Goal: Contribute content: Contribute content

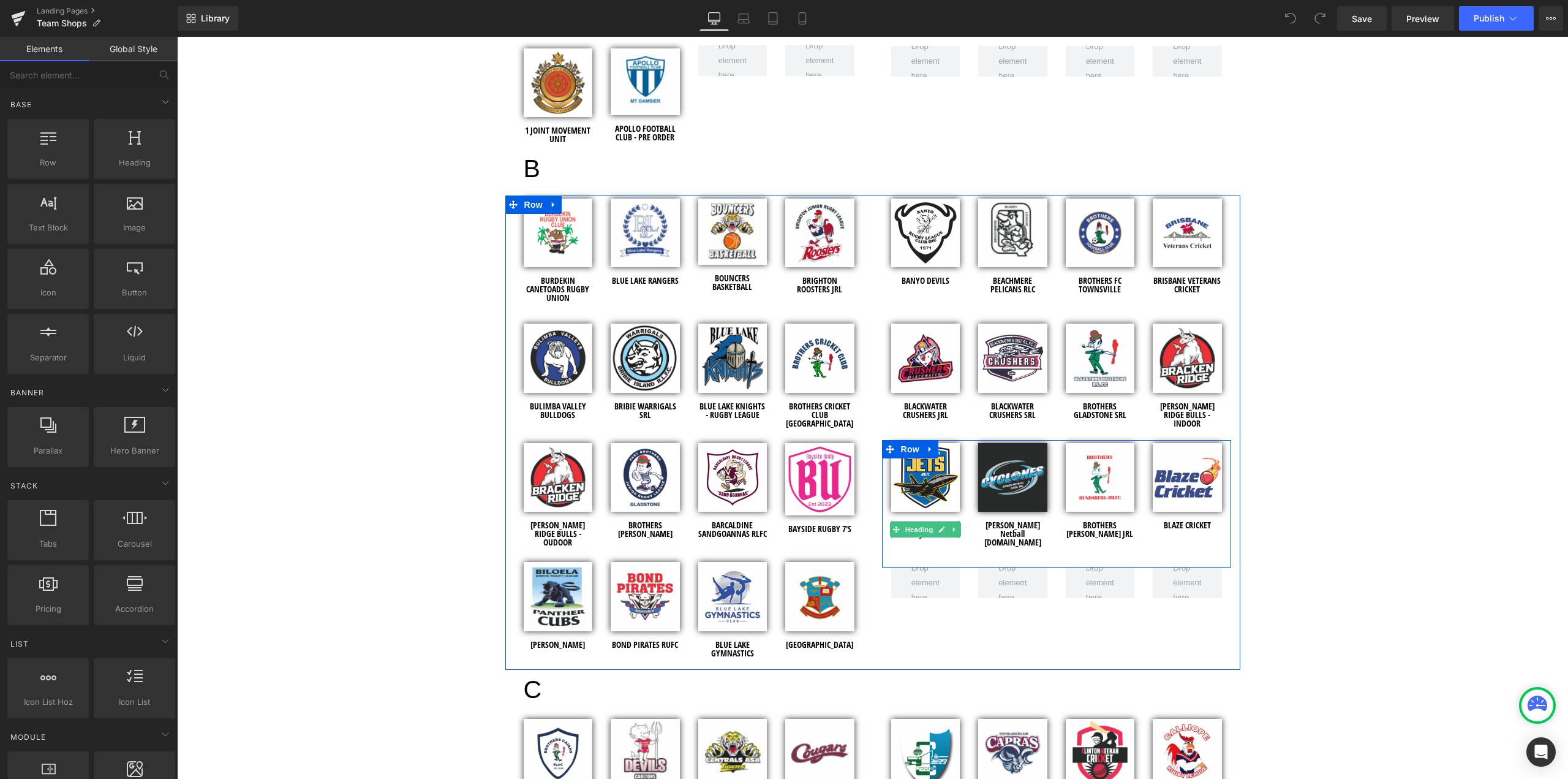
scroll to position [858, 0]
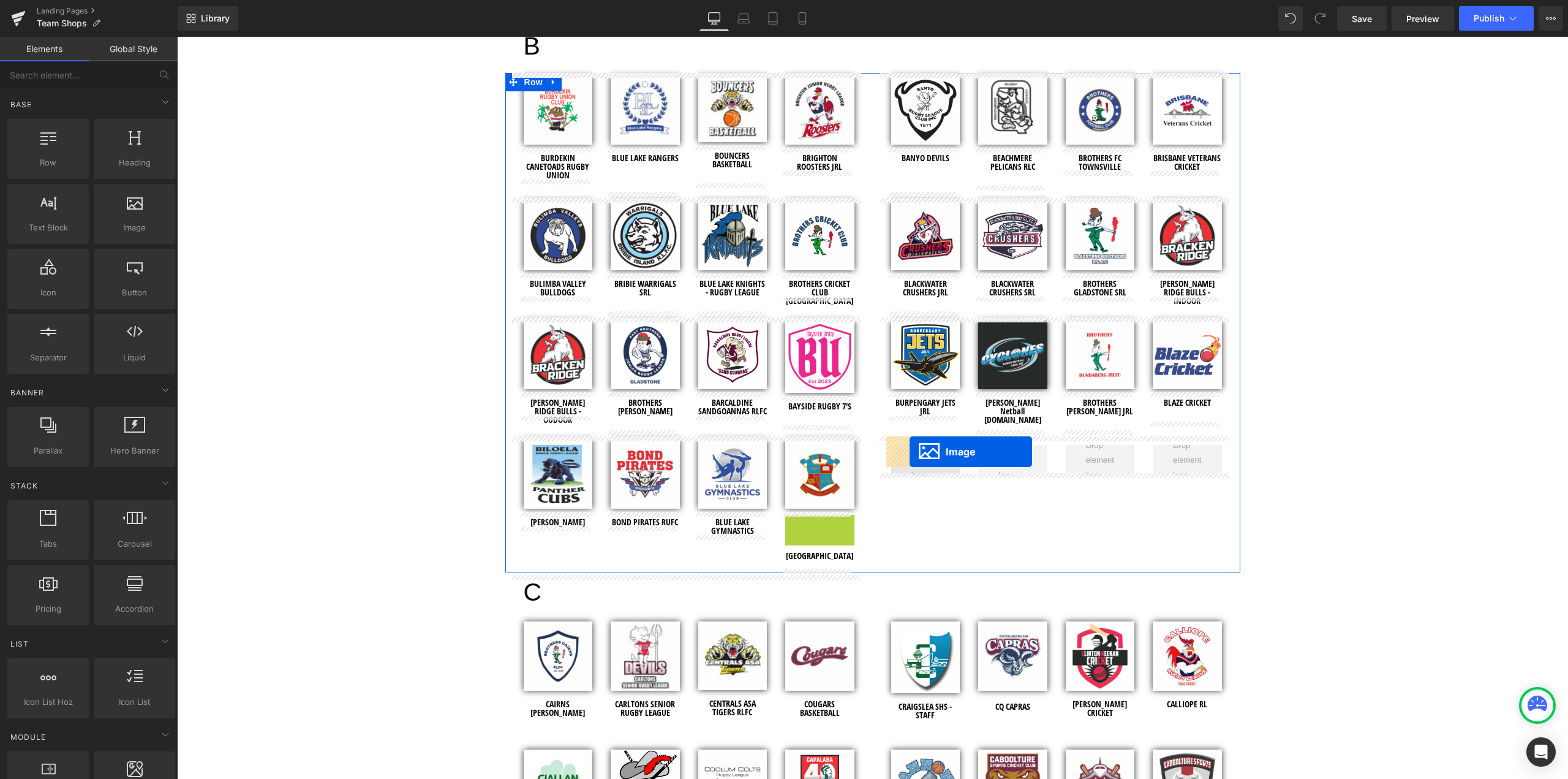
drag, startPoint x: 796, startPoint y: 547, endPoint x: 910, endPoint y: 451, distance: 149.0
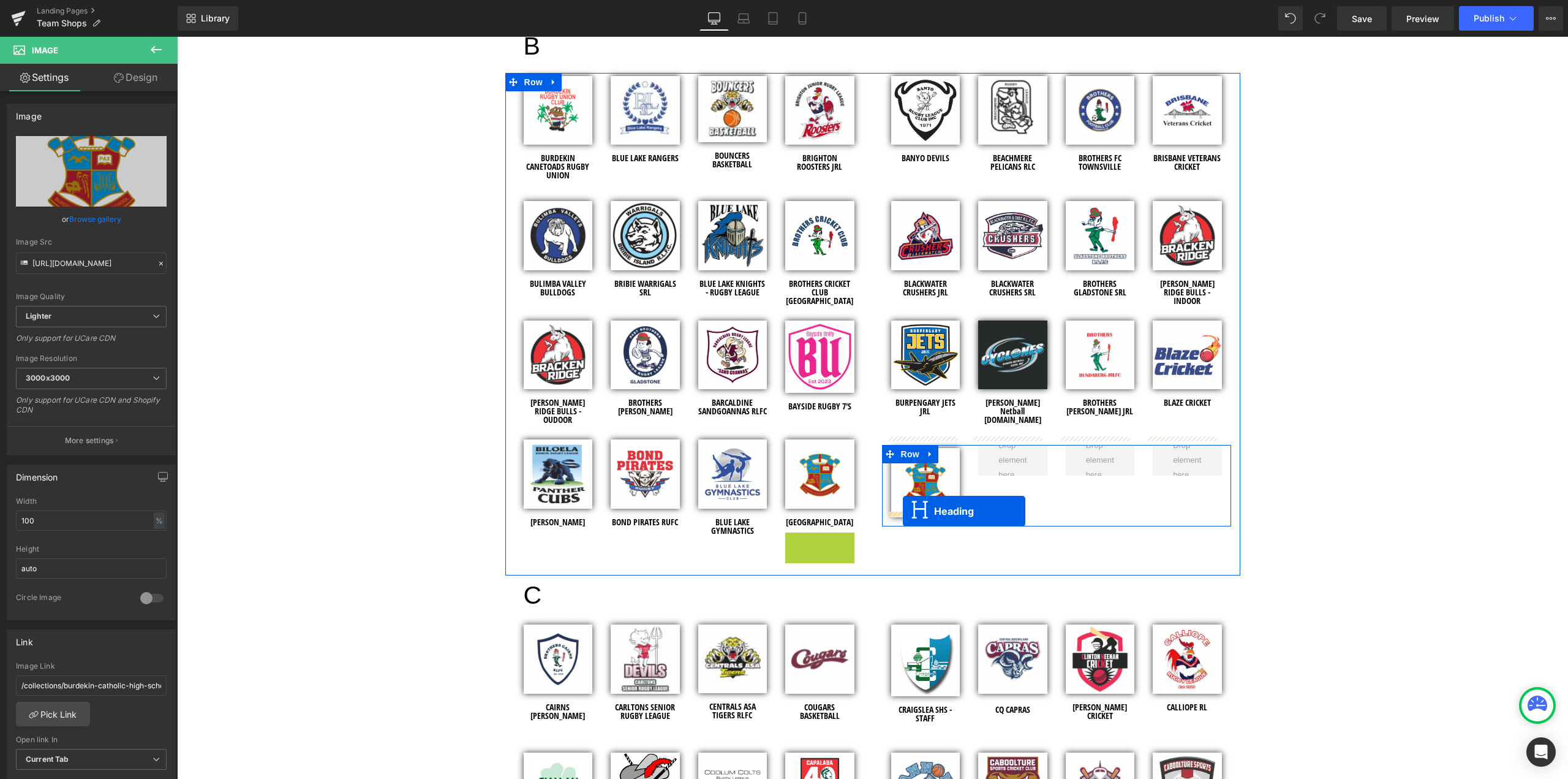
drag, startPoint x: 786, startPoint y: 552, endPoint x: 903, endPoint y: 511, distance: 124.0
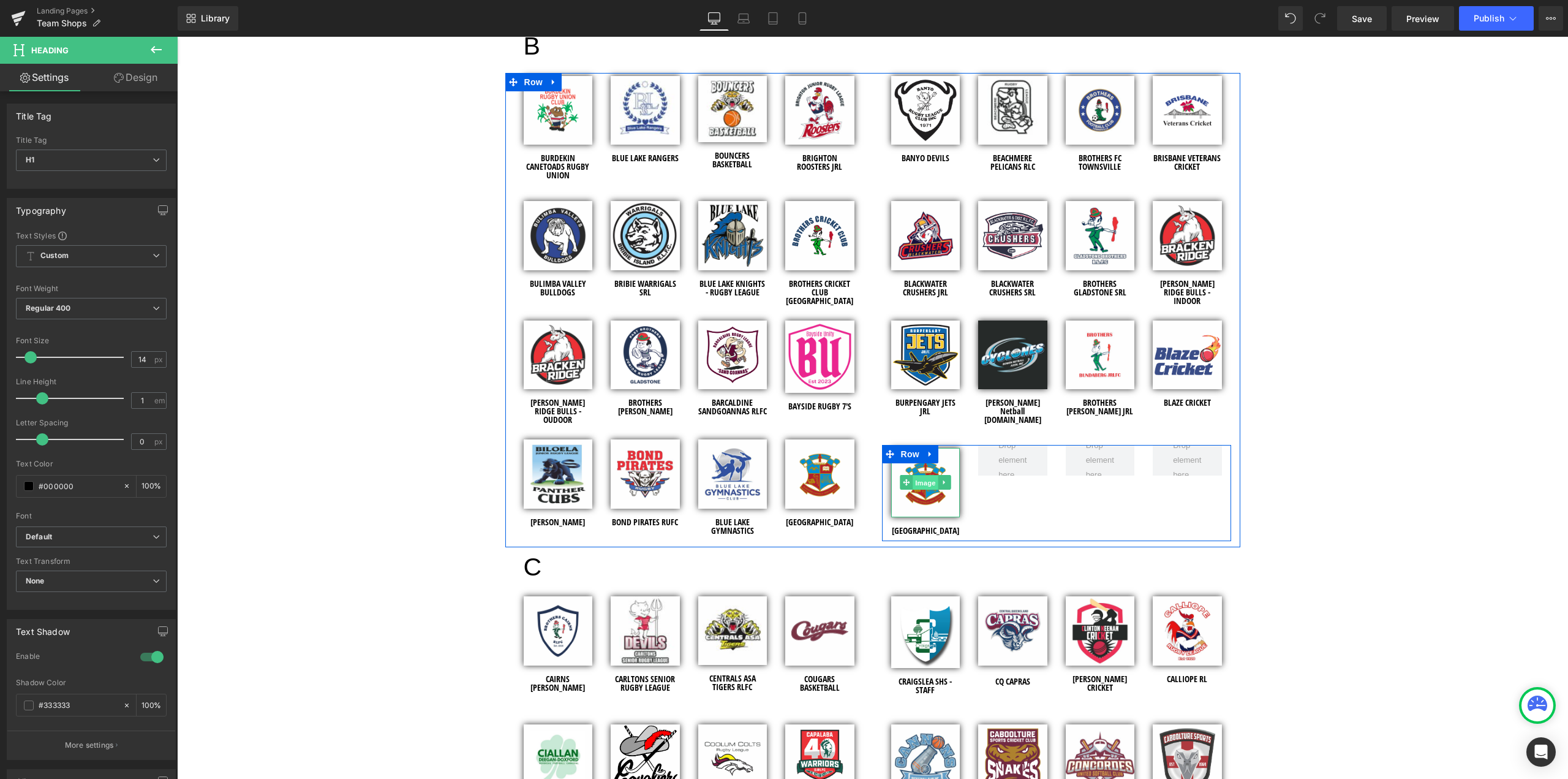
click at [921, 480] on span "Image" at bounding box center [925, 482] width 26 height 14
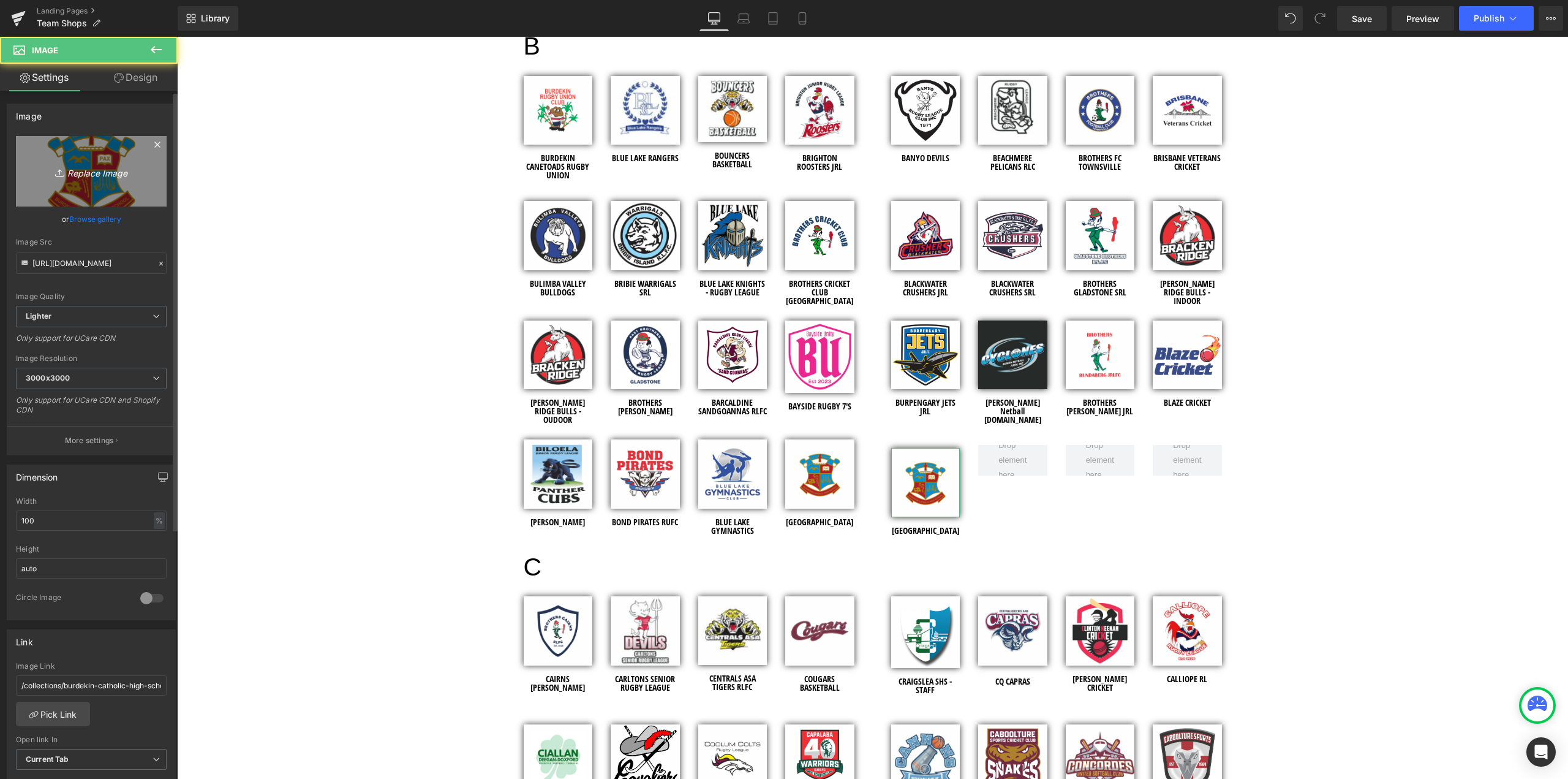
click at [96, 176] on icon "Replace Image" at bounding box center [91, 172] width 98 height 15
type input "C:\fakepath\Brothers Cricket Club Rockhampton - Shopify Images - 2025.jpg"
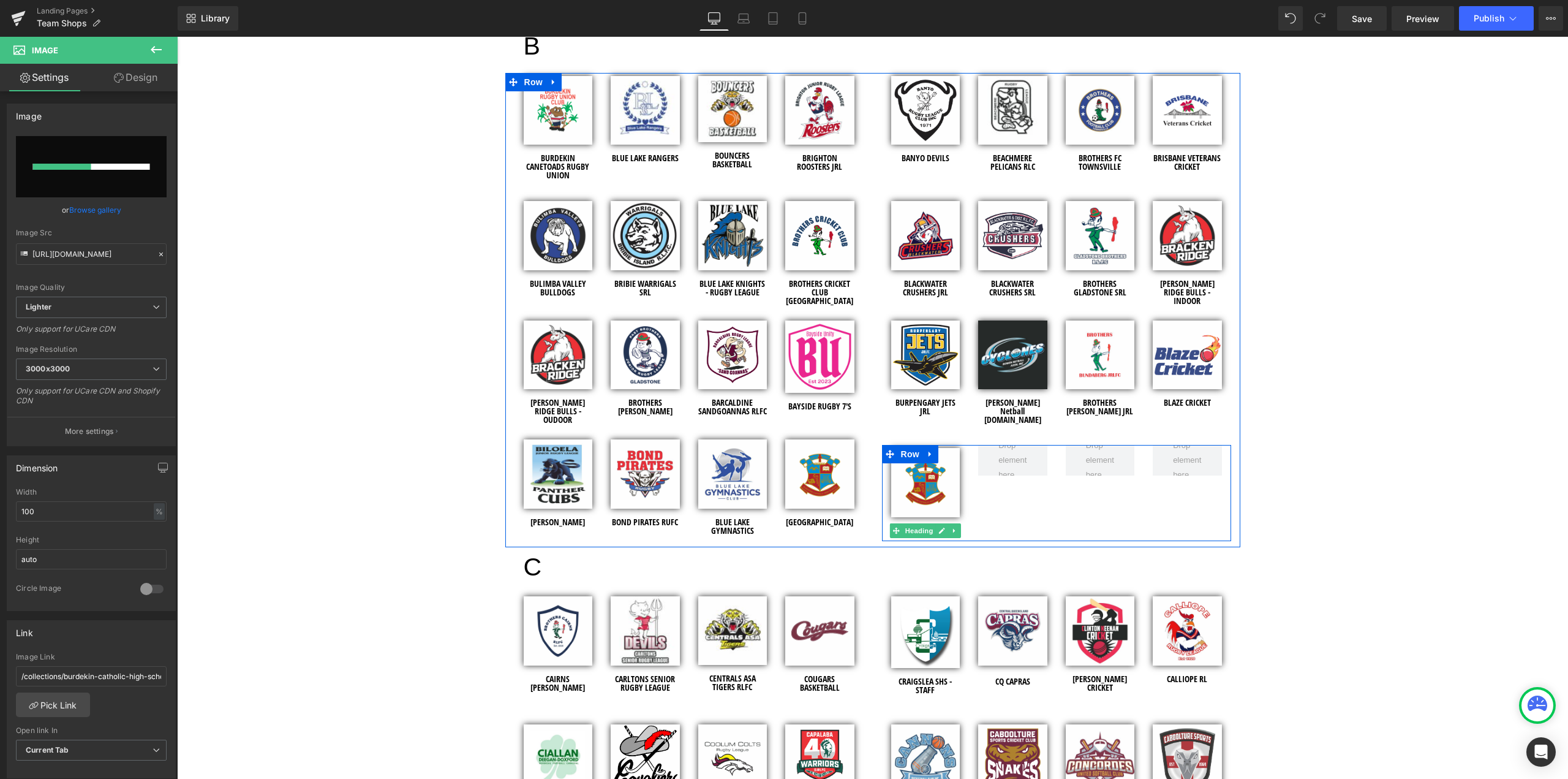
click at [939, 528] on icon at bounding box center [942, 531] width 6 height 6
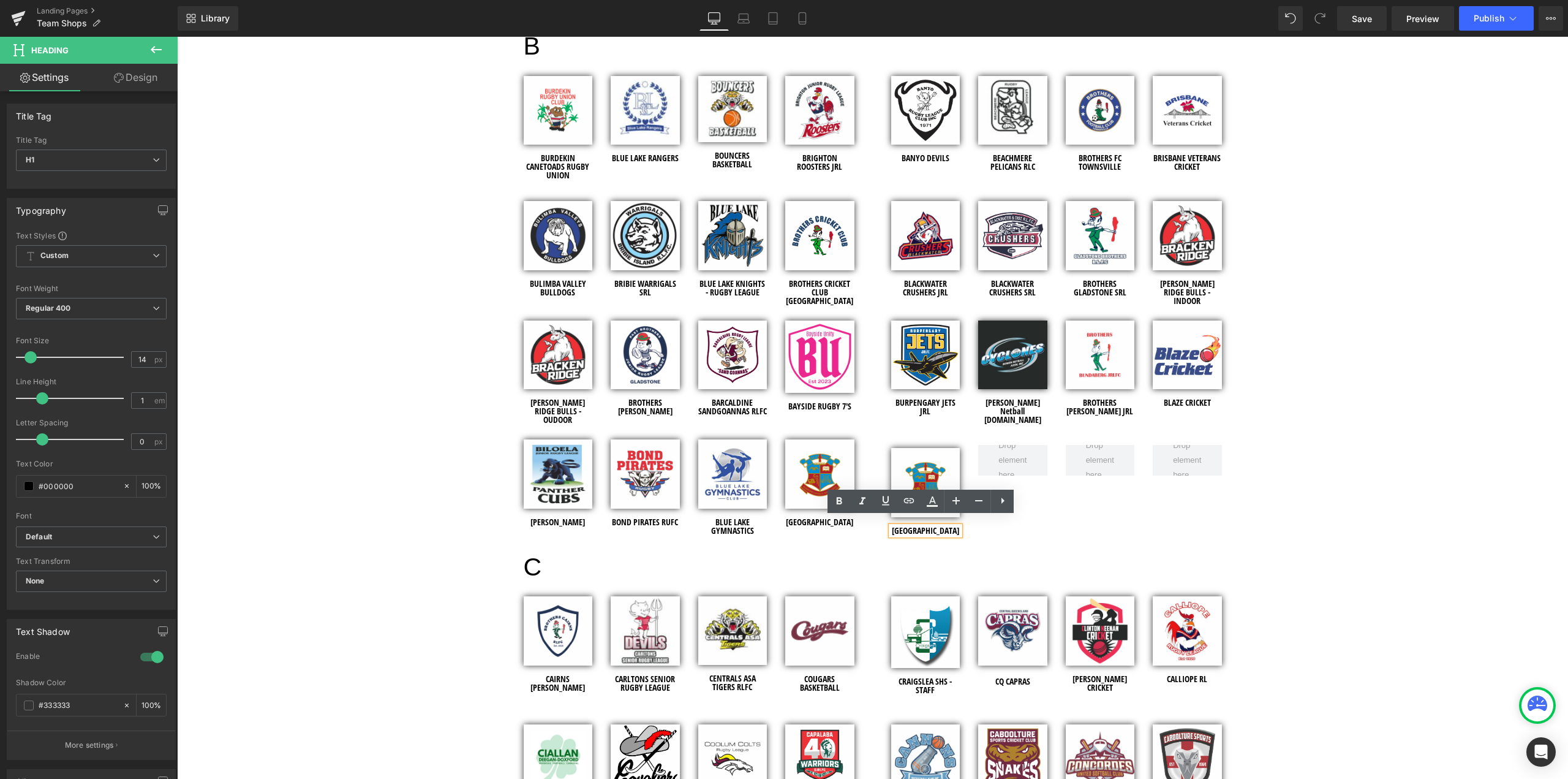
drag, startPoint x: 903, startPoint y: 528, endPoint x: 892, endPoint y: 524, distance: 11.7
click at [892, 526] on h1 "[GEOGRAPHIC_DATA]" at bounding box center [926, 530] width 69 height 9
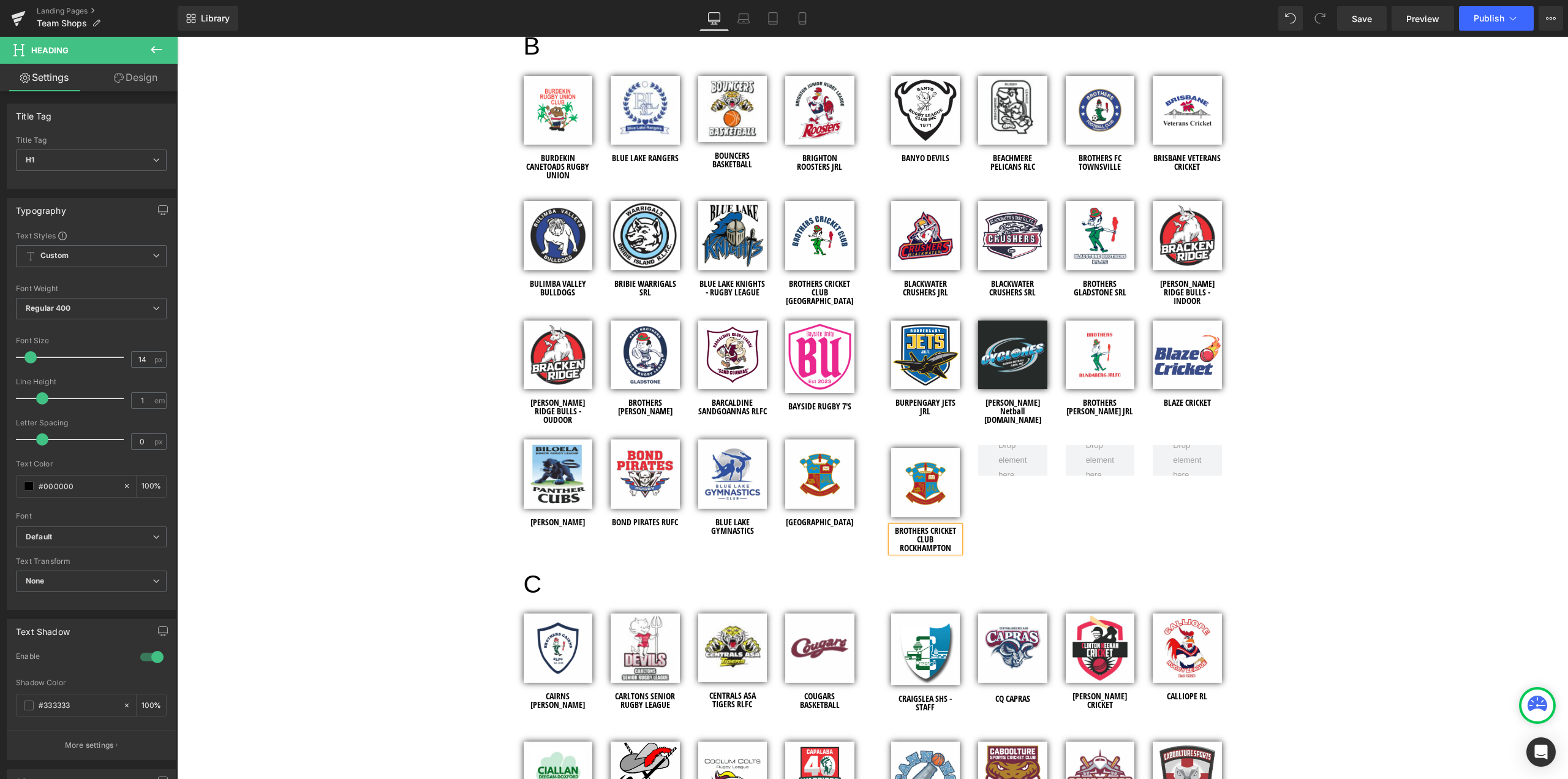
click at [1037, 550] on div "Image BROTHERS CRICKET CLUB ROCKHAMPTON Heading Row" at bounding box center [1057, 501] width 350 height 113
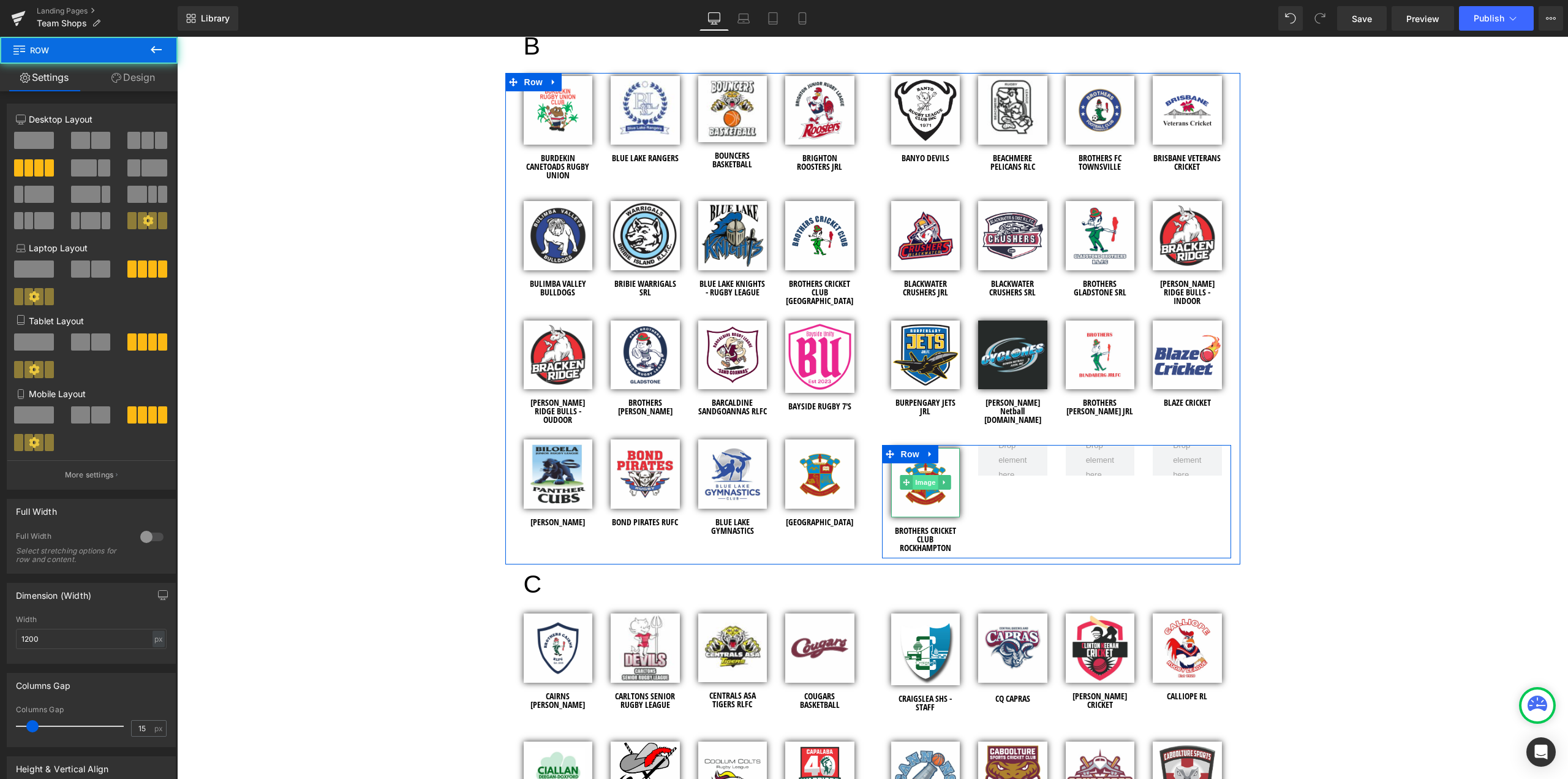
click at [926, 477] on span "Image" at bounding box center [925, 482] width 26 height 14
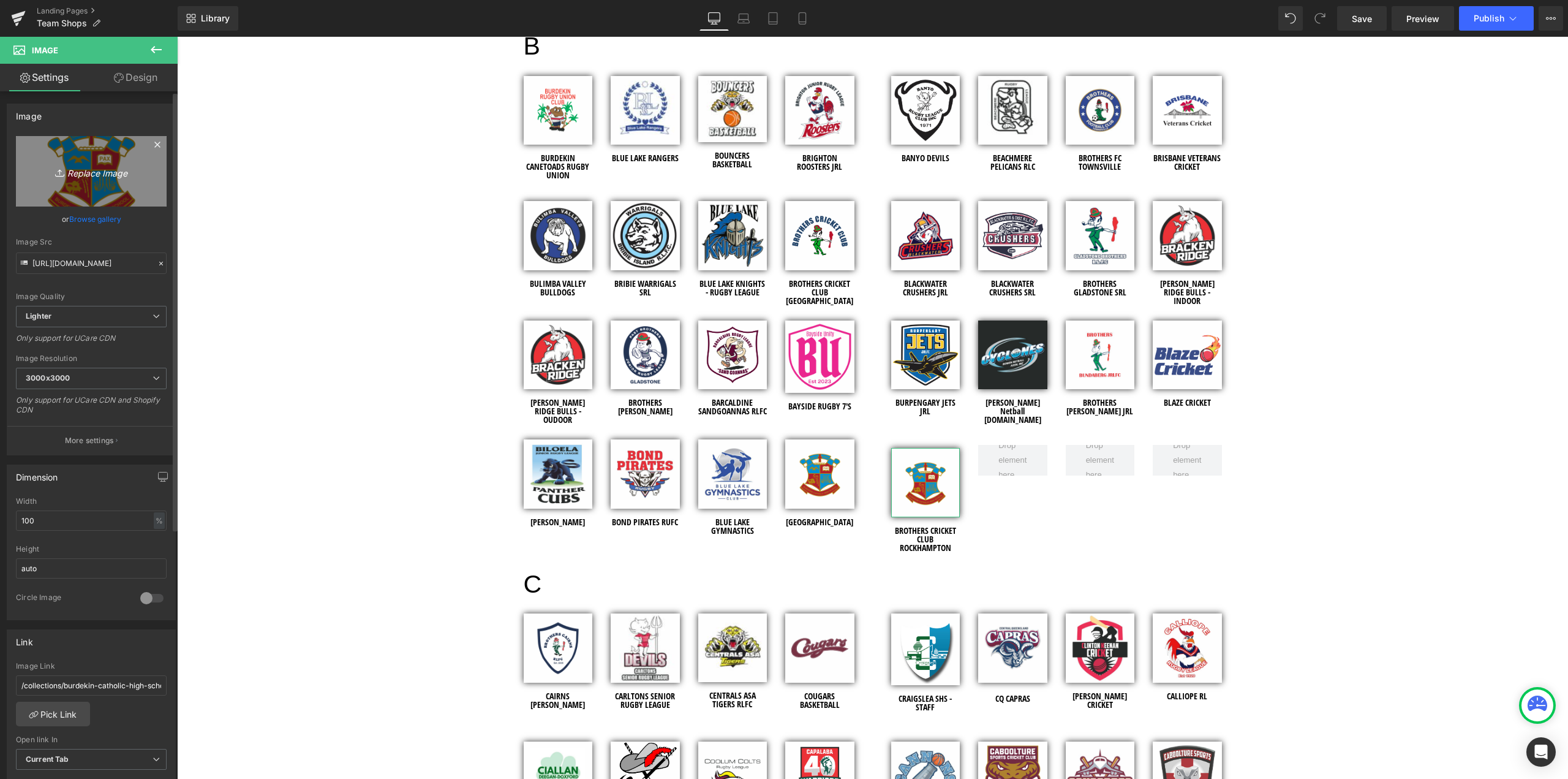
click at [99, 179] on link "Replace Image" at bounding box center [91, 172] width 150 height 71
type input "C:\fakepath\Brothers Cricket Club Rockhampton - Shopify Images - 2025.jpg"
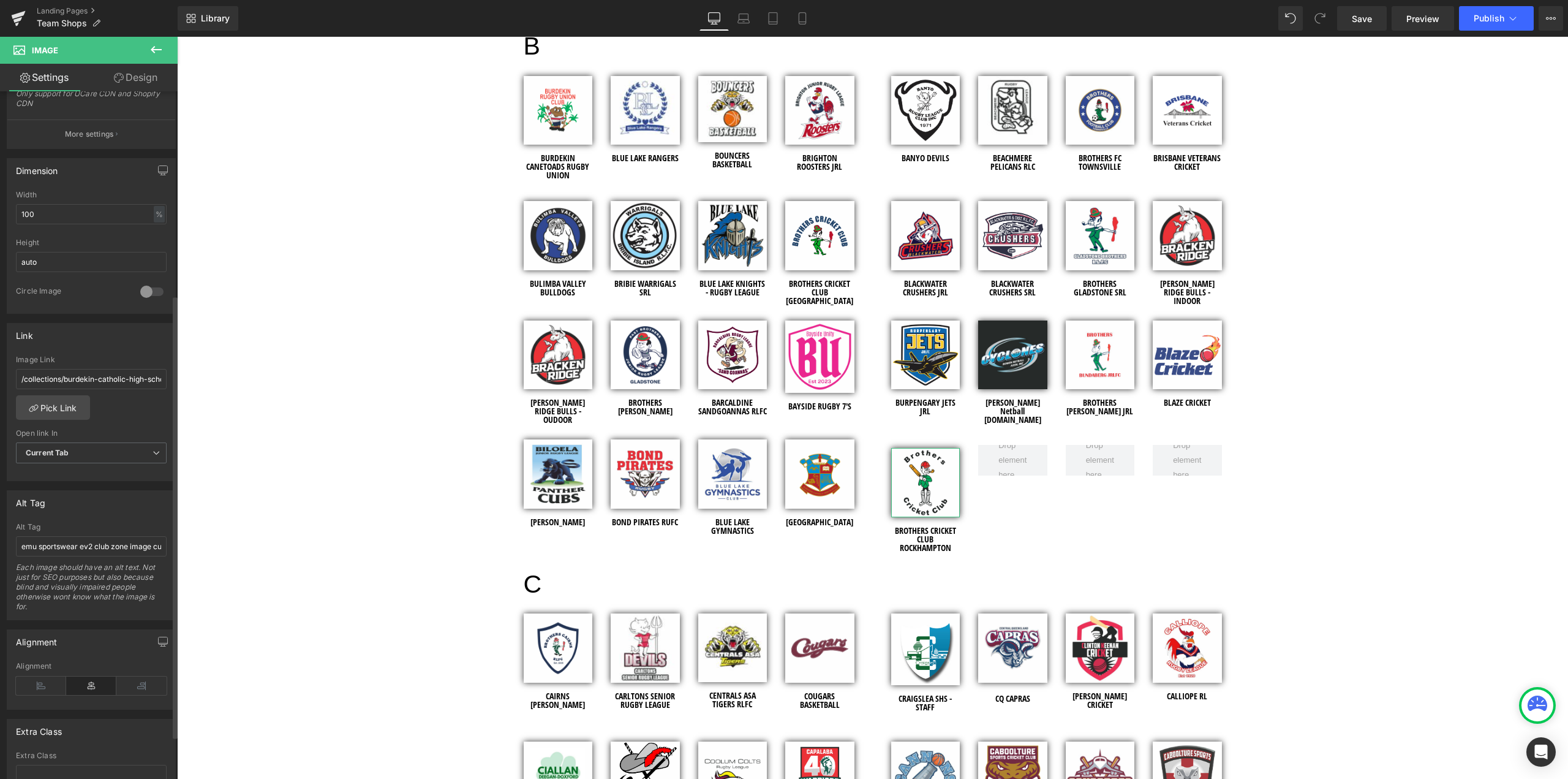
scroll to position [315, 0]
click at [72, 392] on link "Pick Link" at bounding box center [53, 399] width 74 height 25
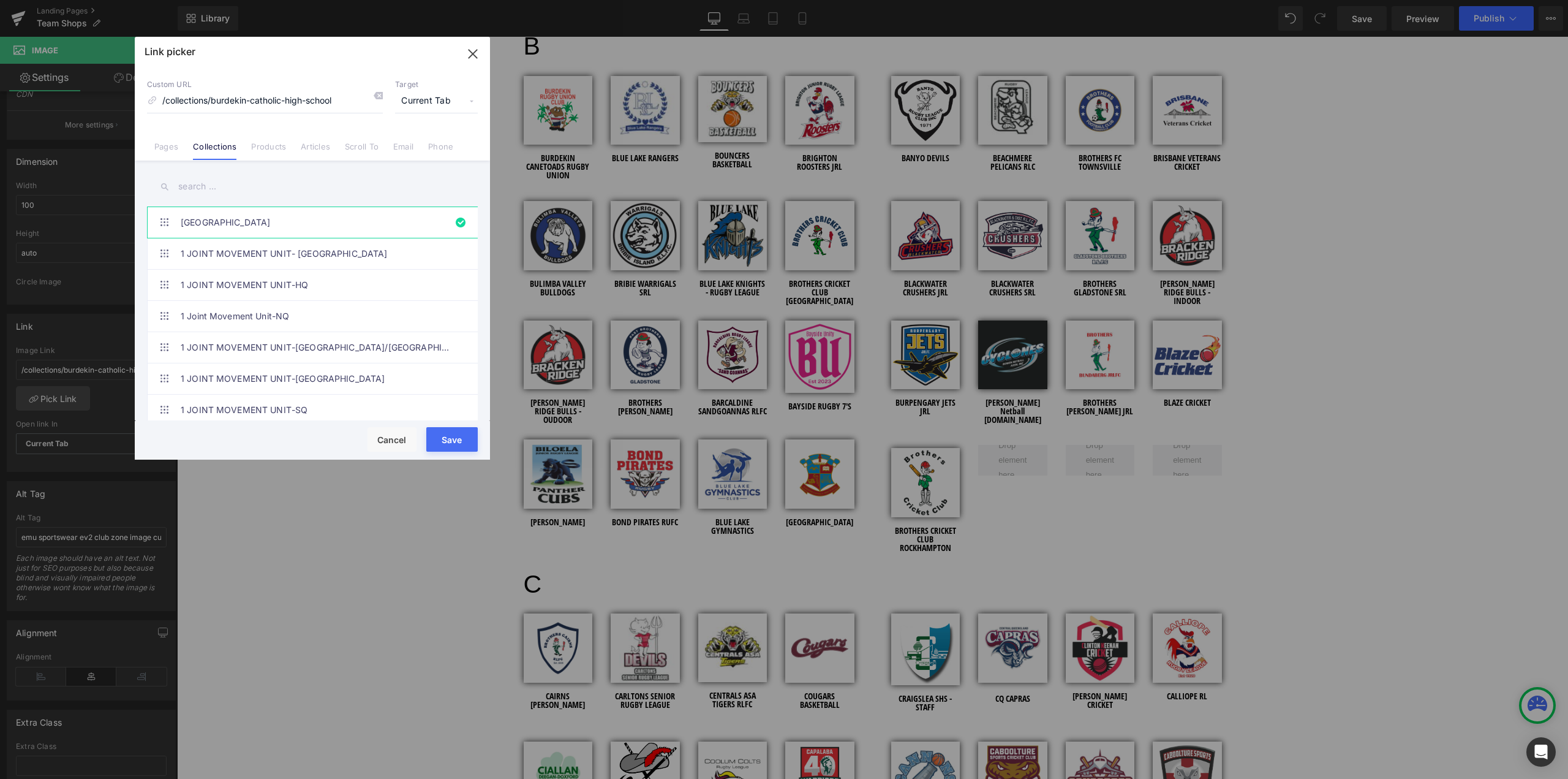
click at [238, 185] on input "text" at bounding box center [311, 186] width 330 height 28
paste input "Brothers Cricket Club [GEOGRAPHIC_DATA]"
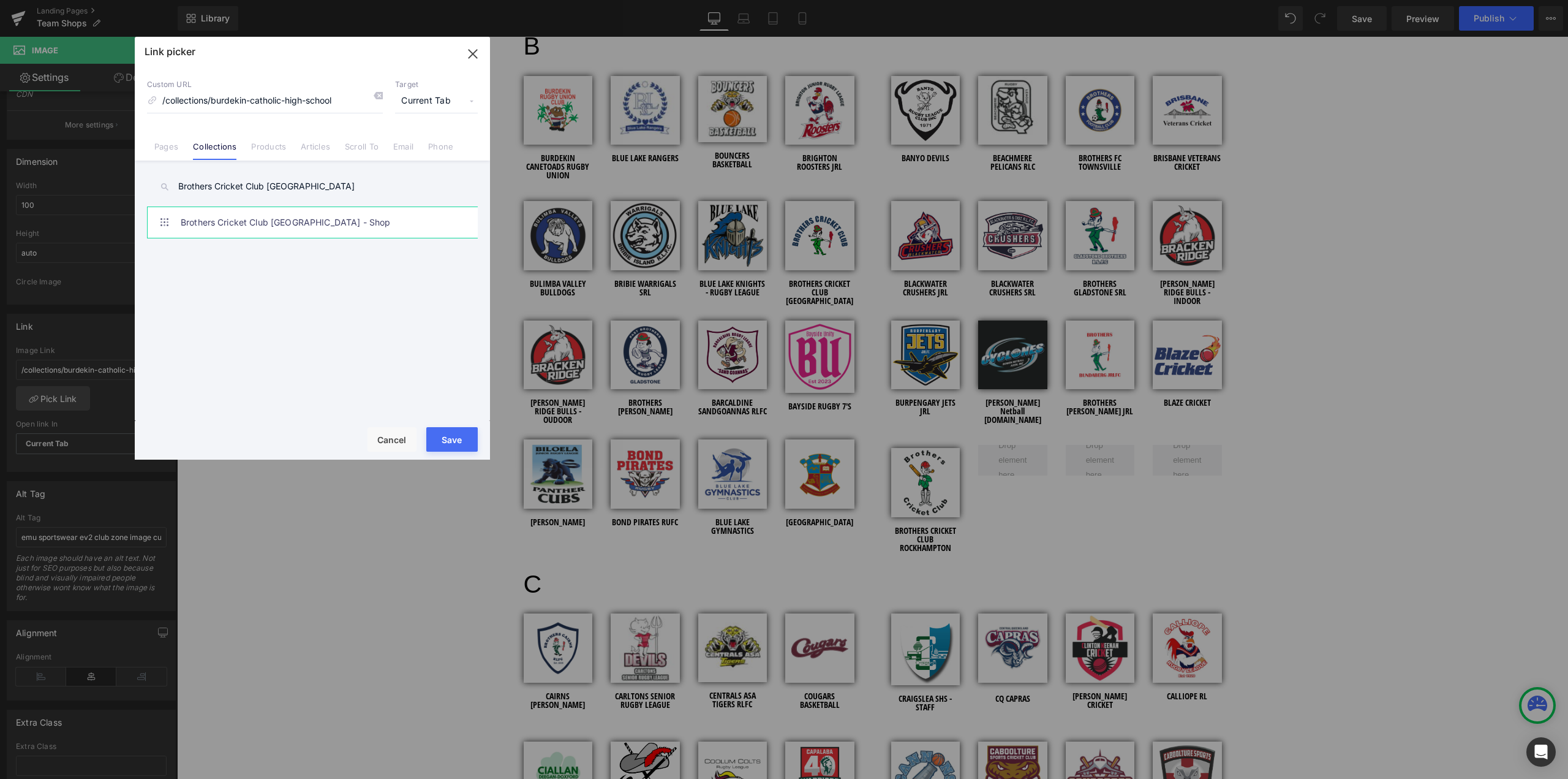
type input "Brothers Cricket Club [GEOGRAPHIC_DATA]"
click at [304, 216] on link "Brothers Cricket Club [GEOGRAPHIC_DATA] - Shop" at bounding box center [315, 222] width 269 height 31
click at [446, 435] on button "Save" at bounding box center [452, 440] width 52 height 25
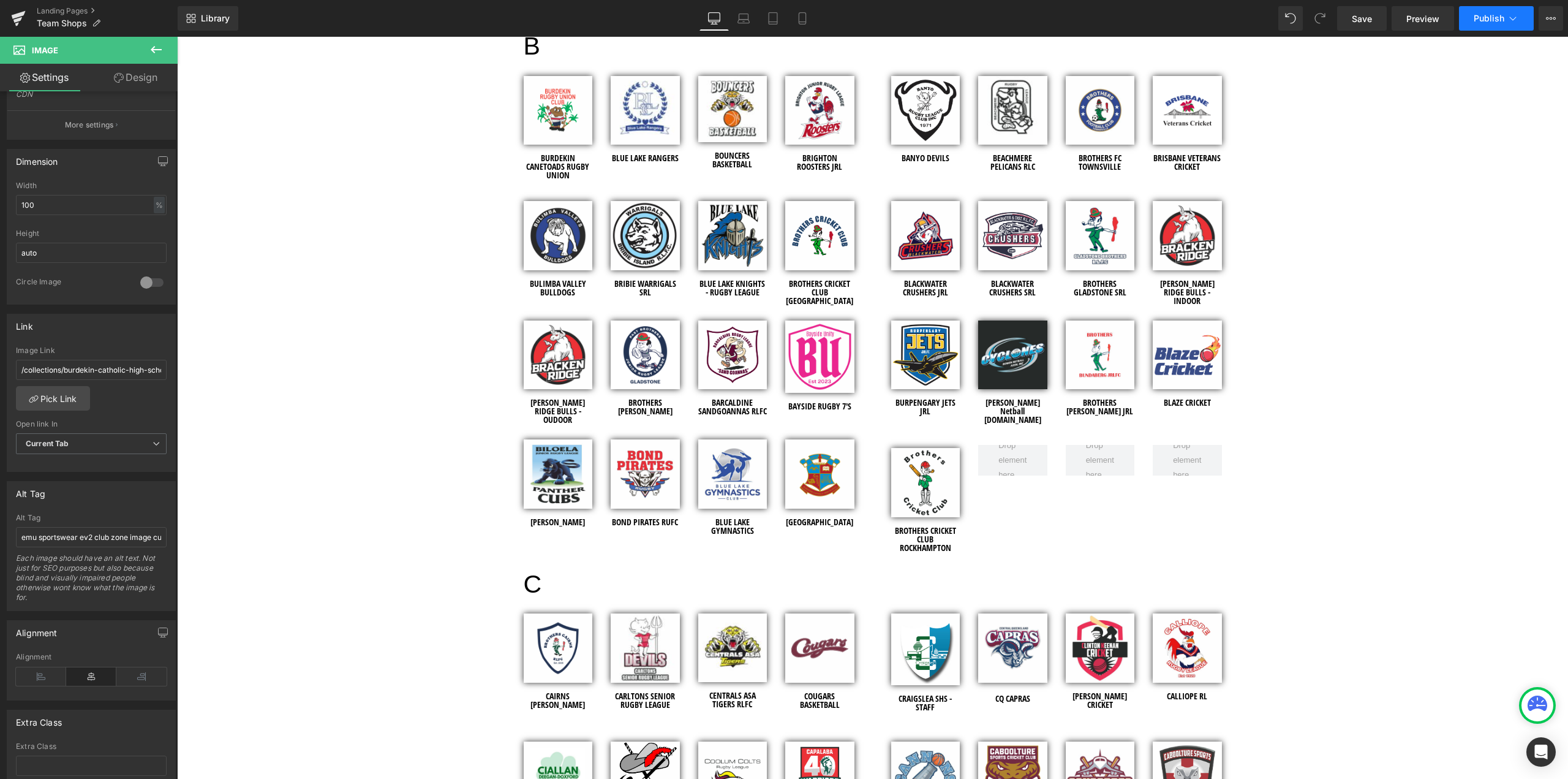
click at [1494, 16] on span "Publish" at bounding box center [1489, 18] width 31 height 10
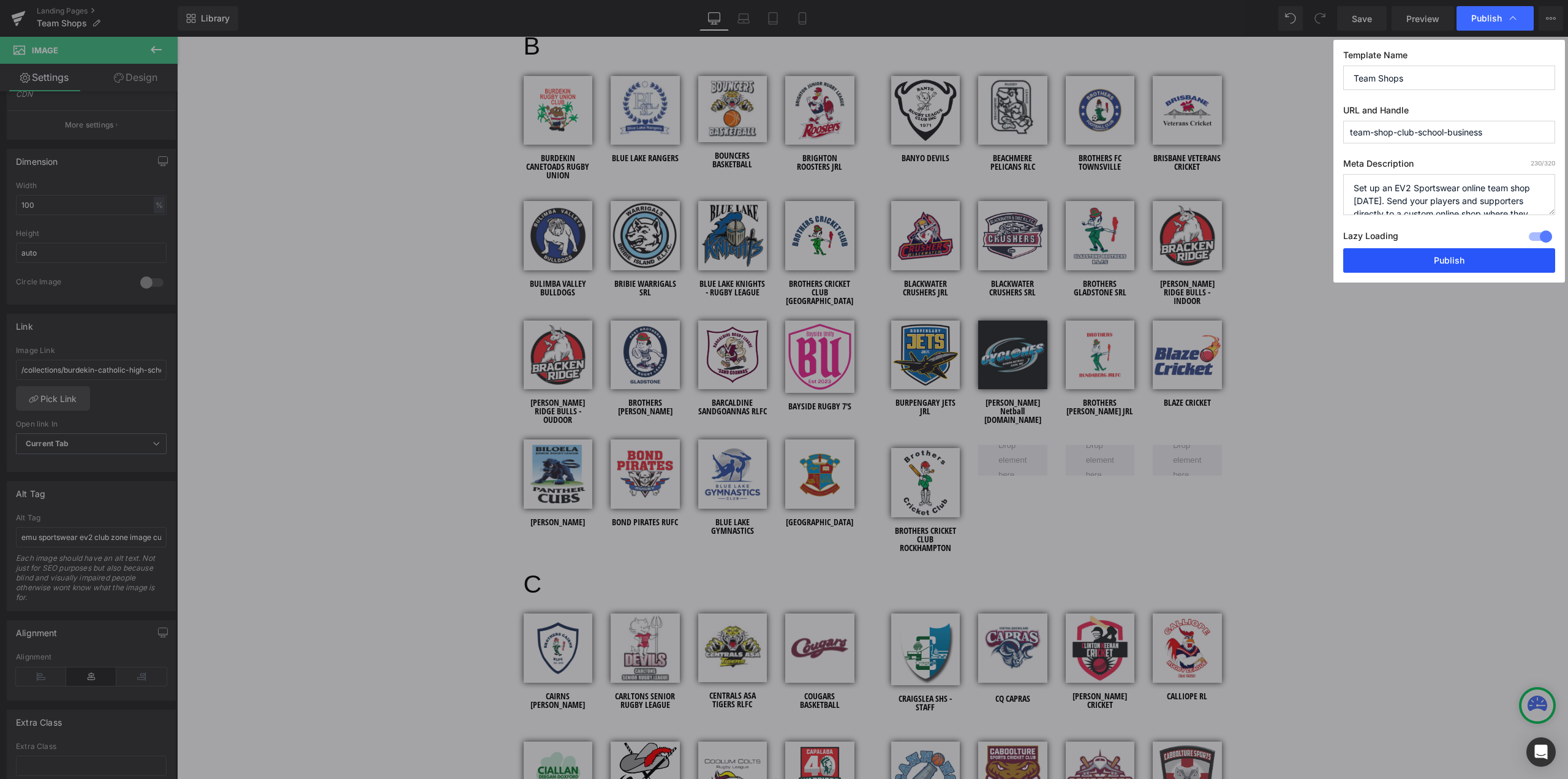
click at [1483, 263] on button "Publish" at bounding box center [1449, 261] width 212 height 25
